Goal: Task Accomplishment & Management: Manage account settings

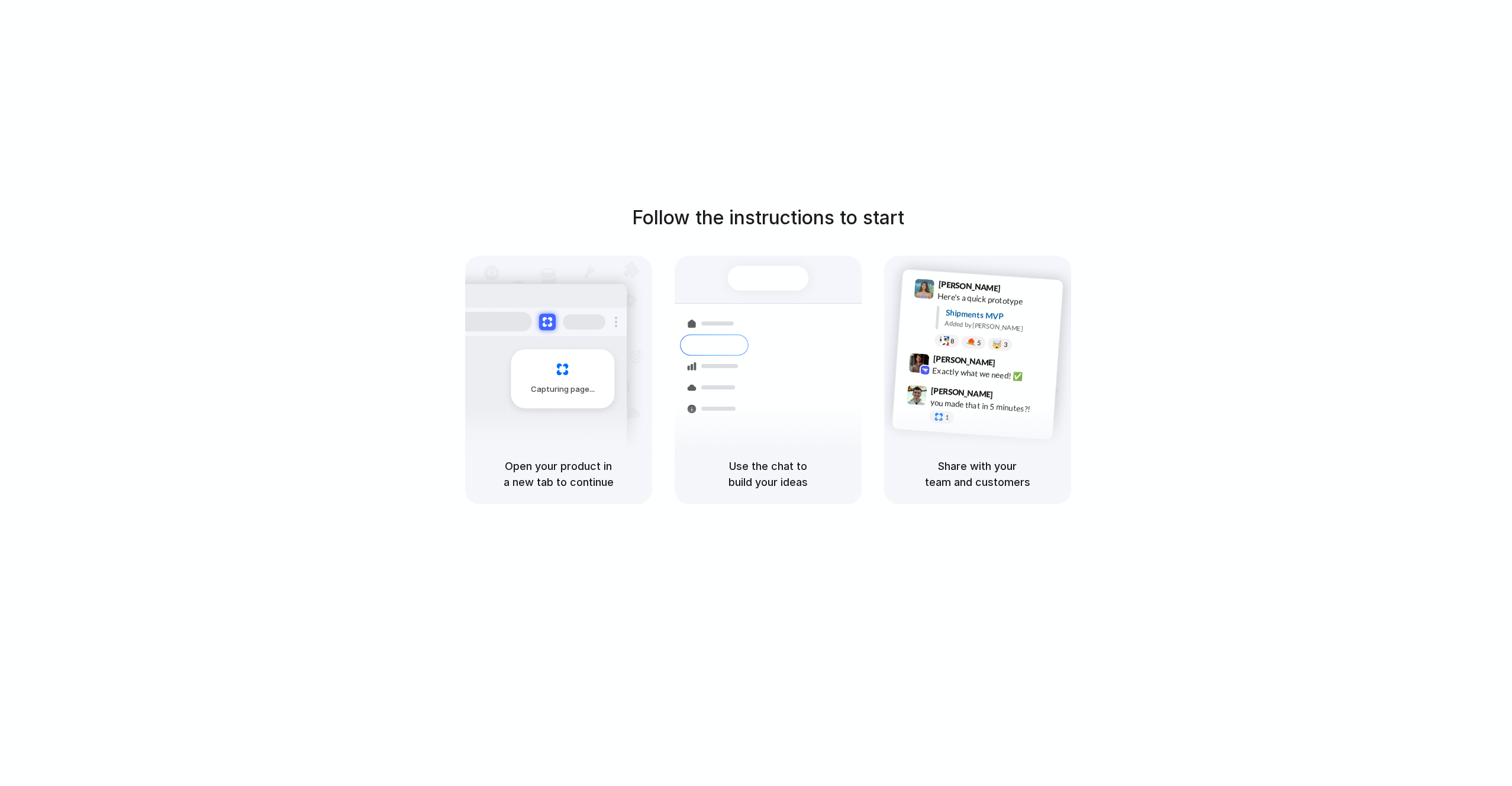
click at [1126, 79] on div "Follow the instructions to start Capturing page Open your product in a new tab …" at bounding box center [768, 405] width 1536 height 810
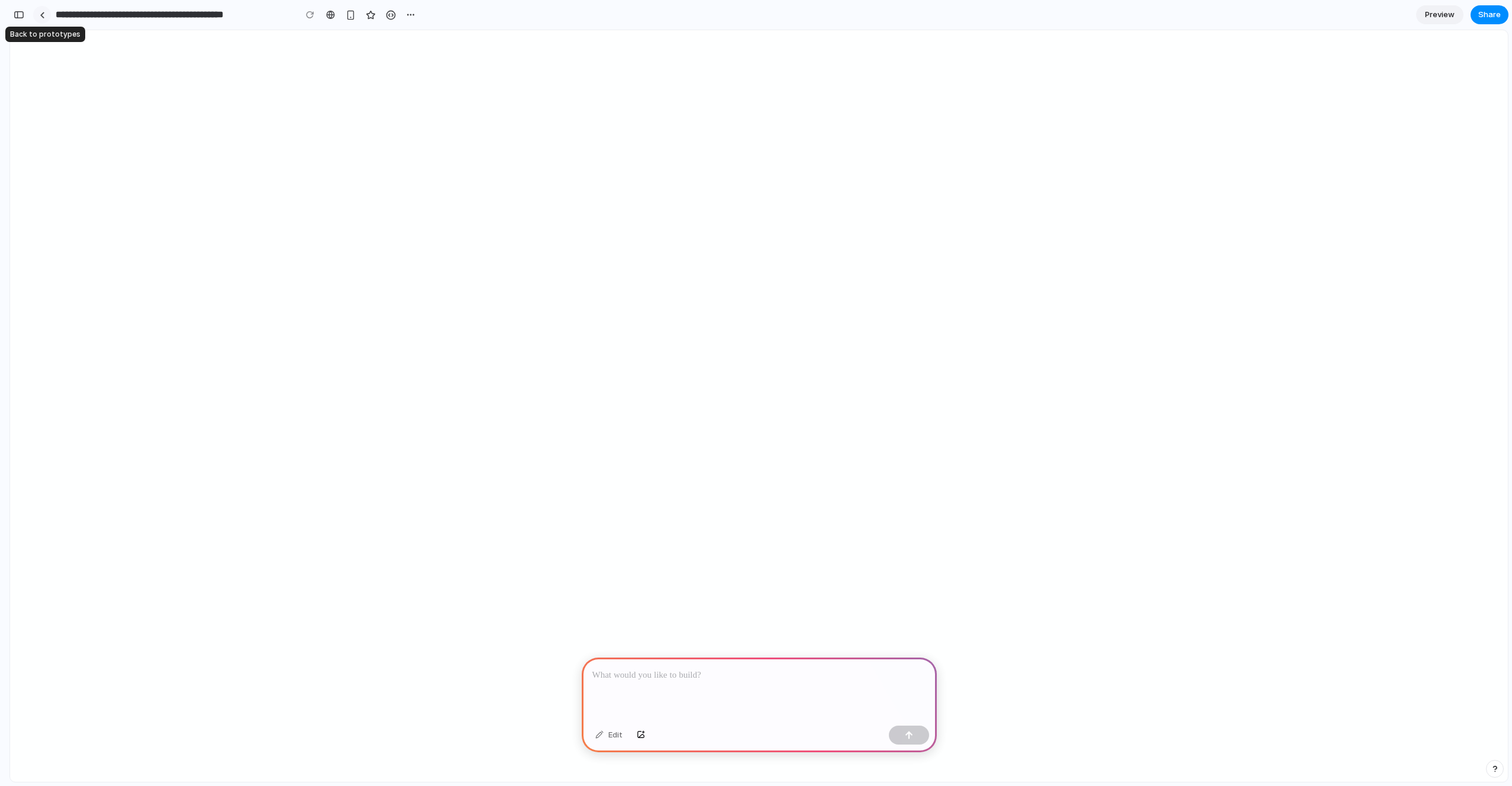
click at [46, 15] on link at bounding box center [42, 14] width 18 height 18
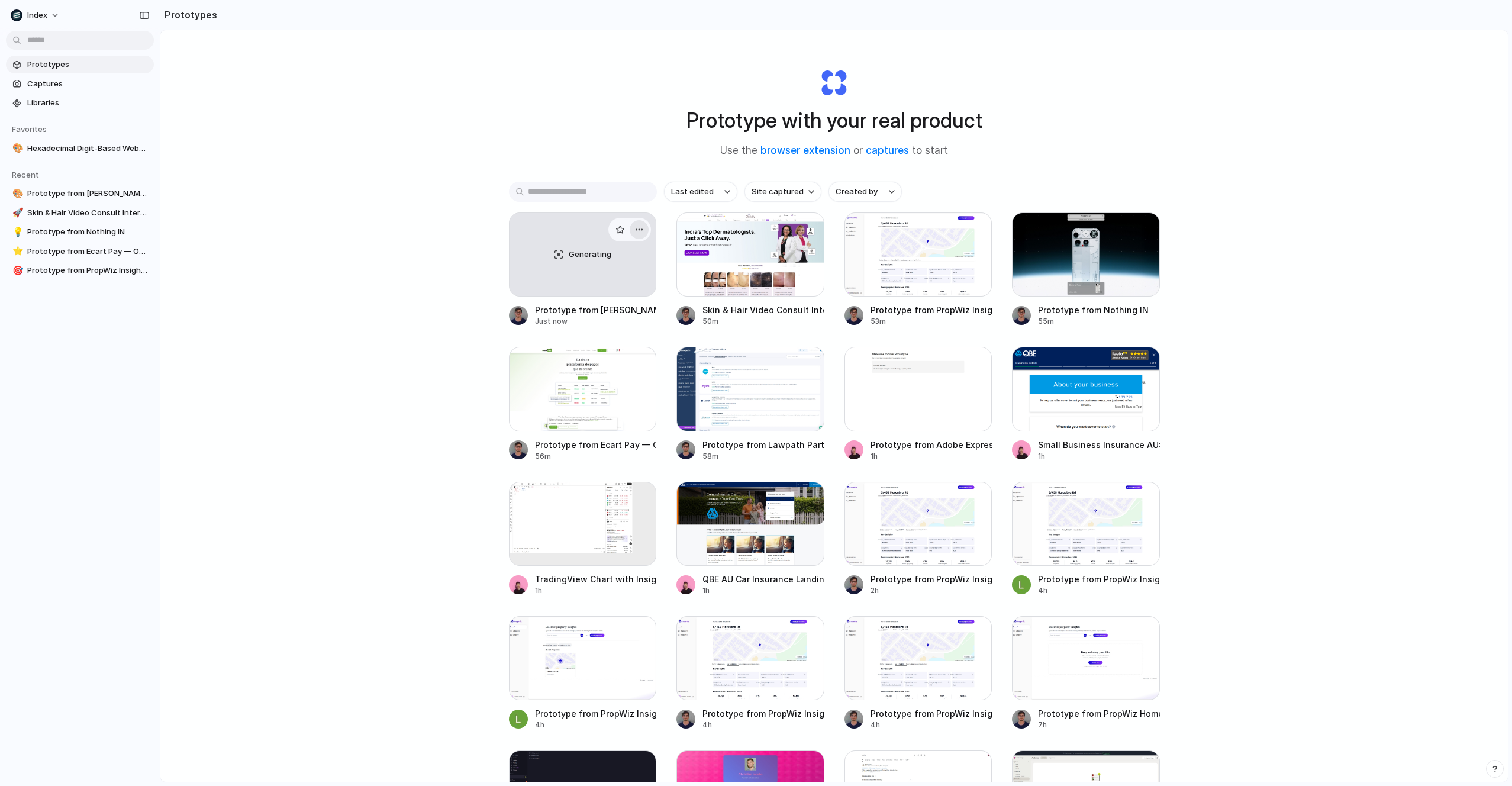
click at [641, 231] on div "button" at bounding box center [639, 229] width 9 height 9
click at [619, 314] on li "Delete" at bounding box center [605, 314] width 84 height 19
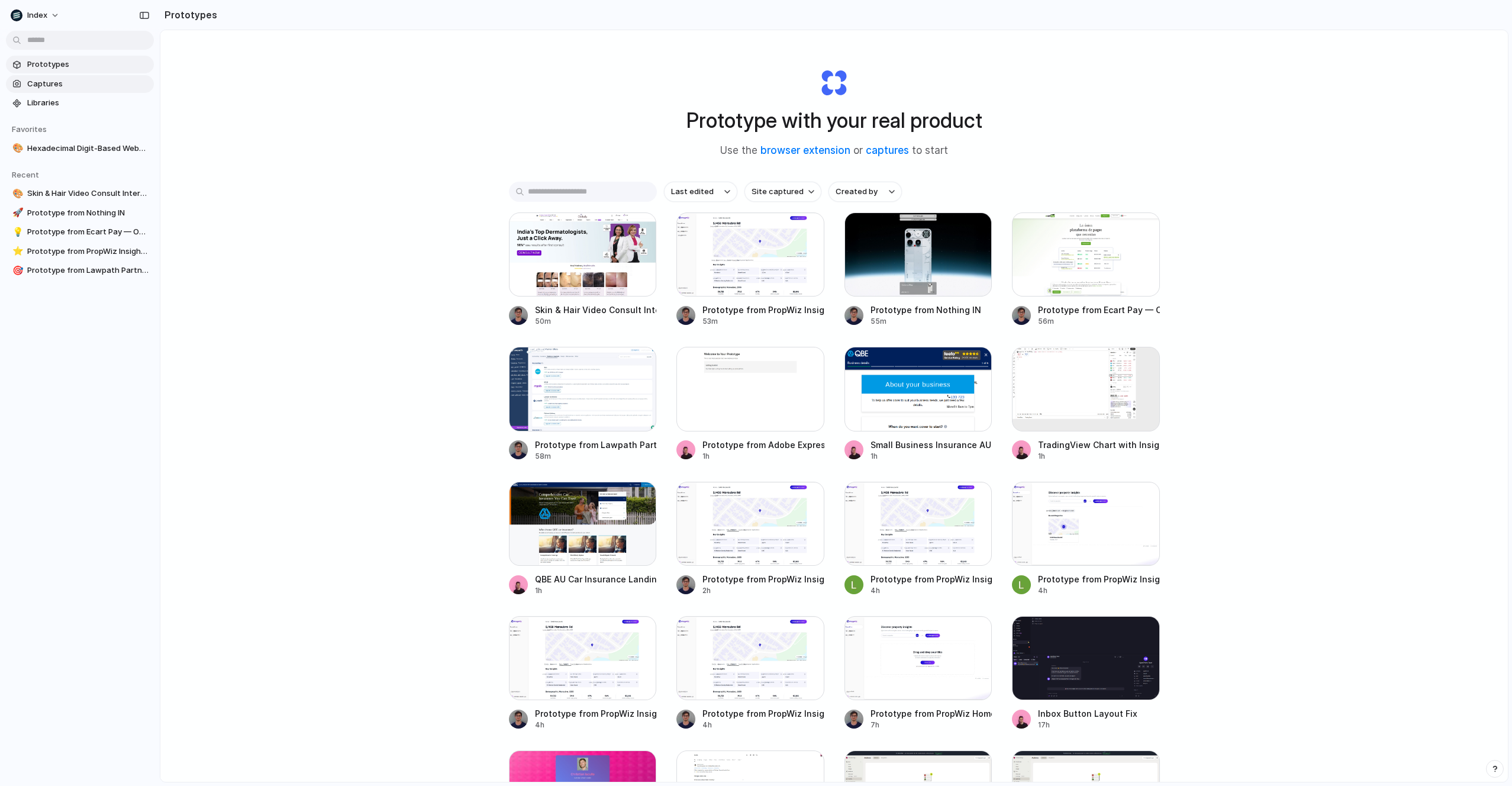
click at [52, 81] on span "Captures" at bounding box center [88, 83] width 122 height 11
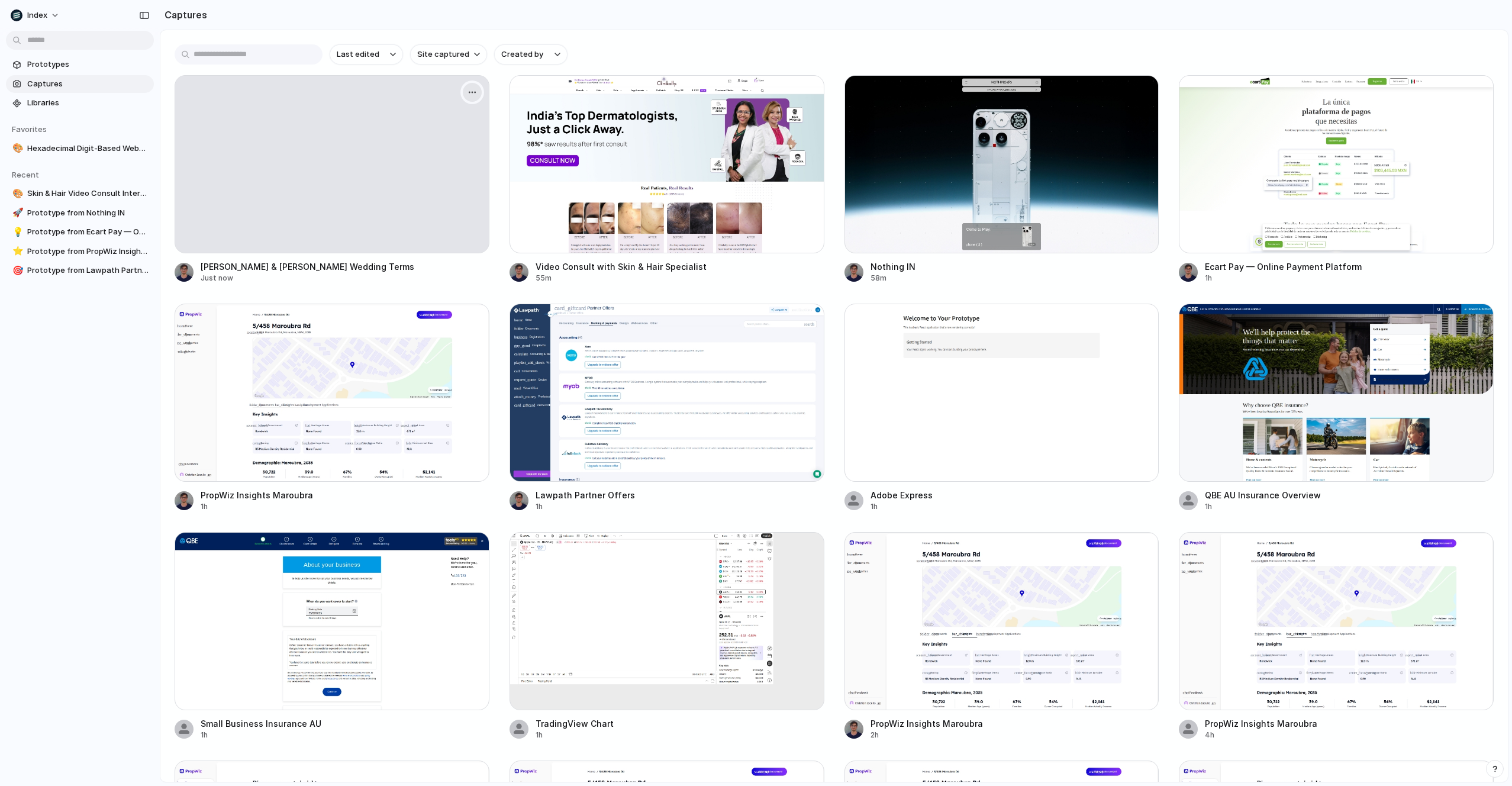
click at [475, 94] on div "button" at bounding box center [472, 92] width 9 height 9
click at [447, 192] on li "Delete" at bounding box center [433, 195] width 93 height 19
